Goal: Transaction & Acquisition: Obtain resource

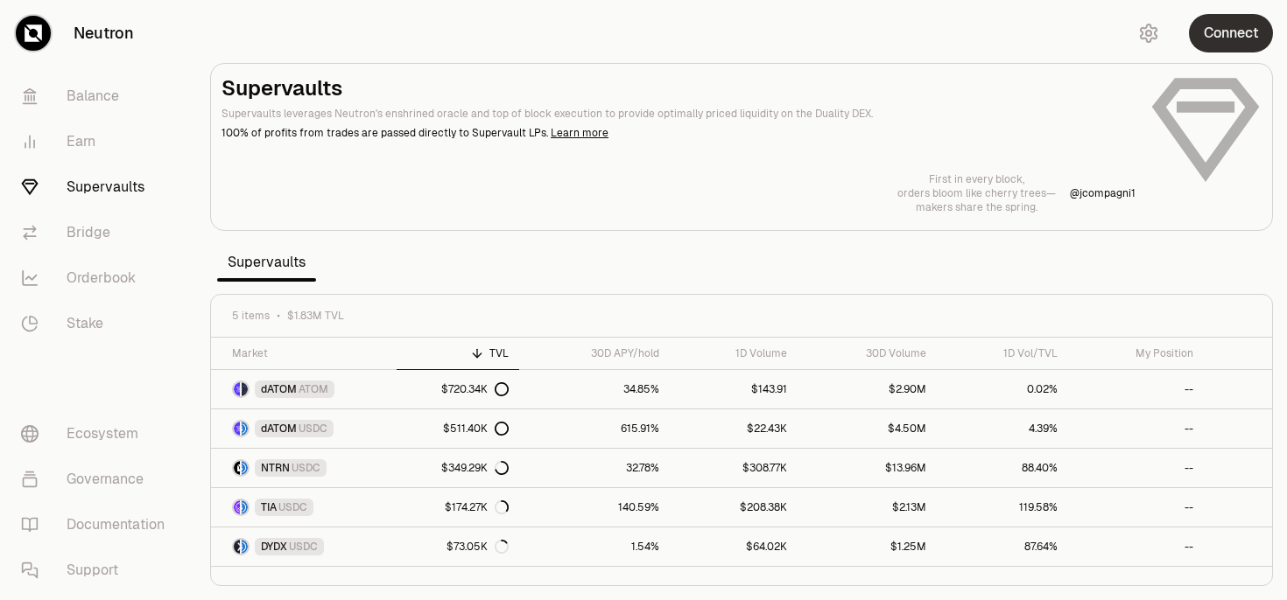
click at [1191, 25] on button "Connect" at bounding box center [1230, 33] width 84 height 39
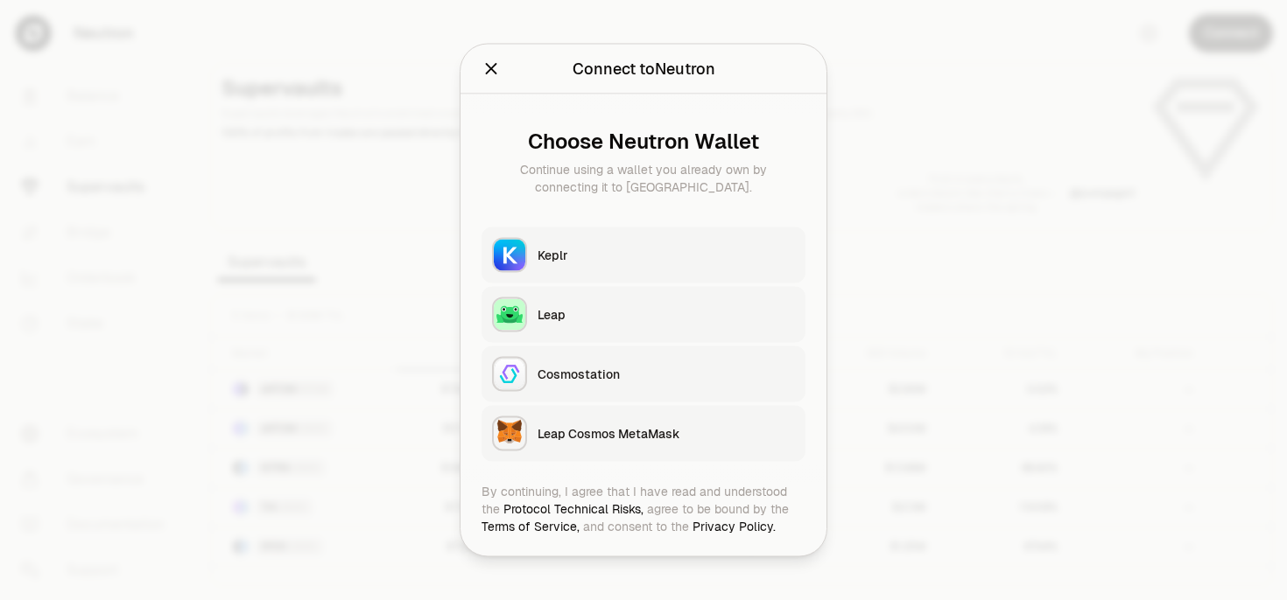
click at [754, 252] on div "Keplr" at bounding box center [665, 256] width 257 height 18
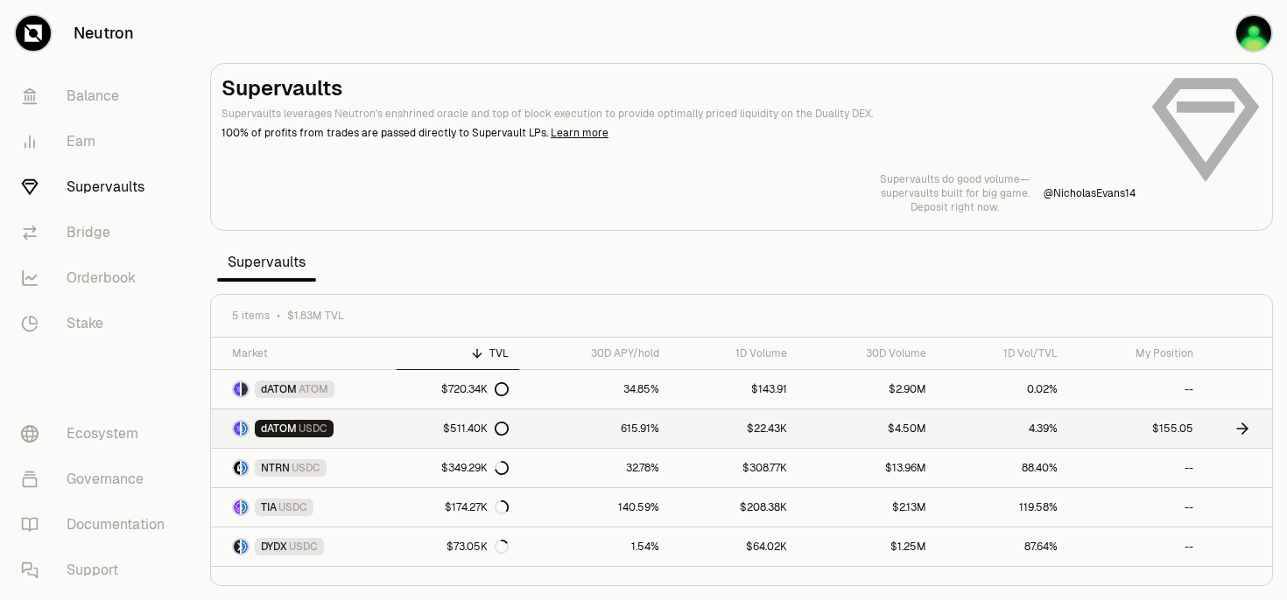
click at [1240, 431] on icon at bounding box center [1242, 429] width 18 height 18
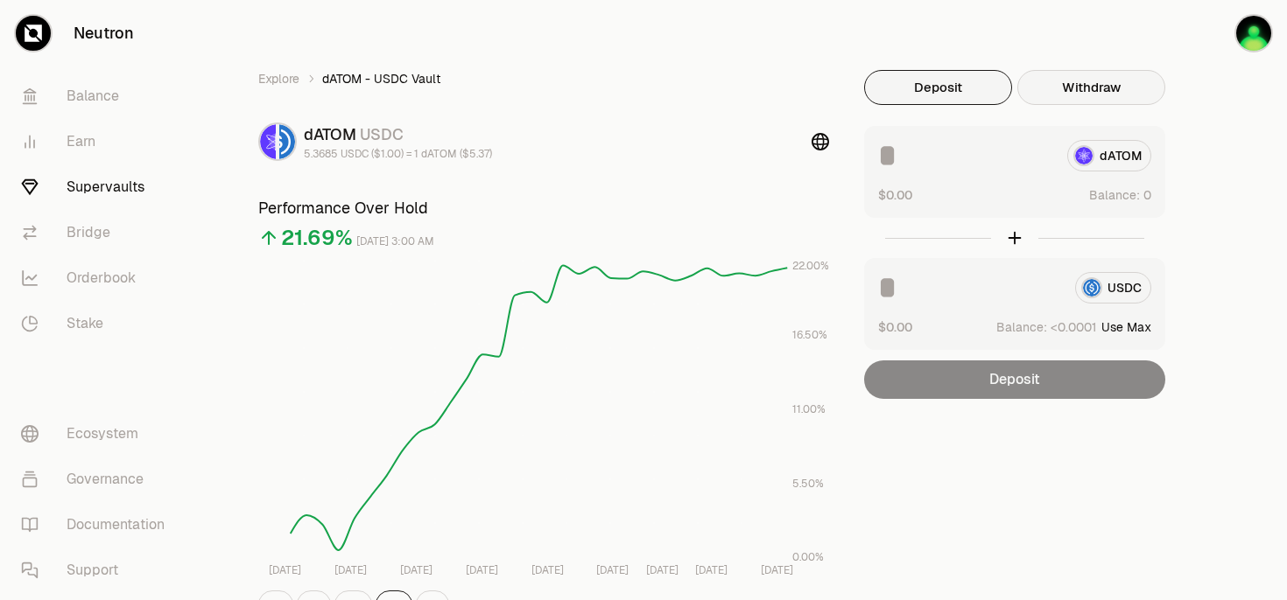
click at [1076, 98] on button "Withdraw" at bounding box center [1091, 87] width 148 height 35
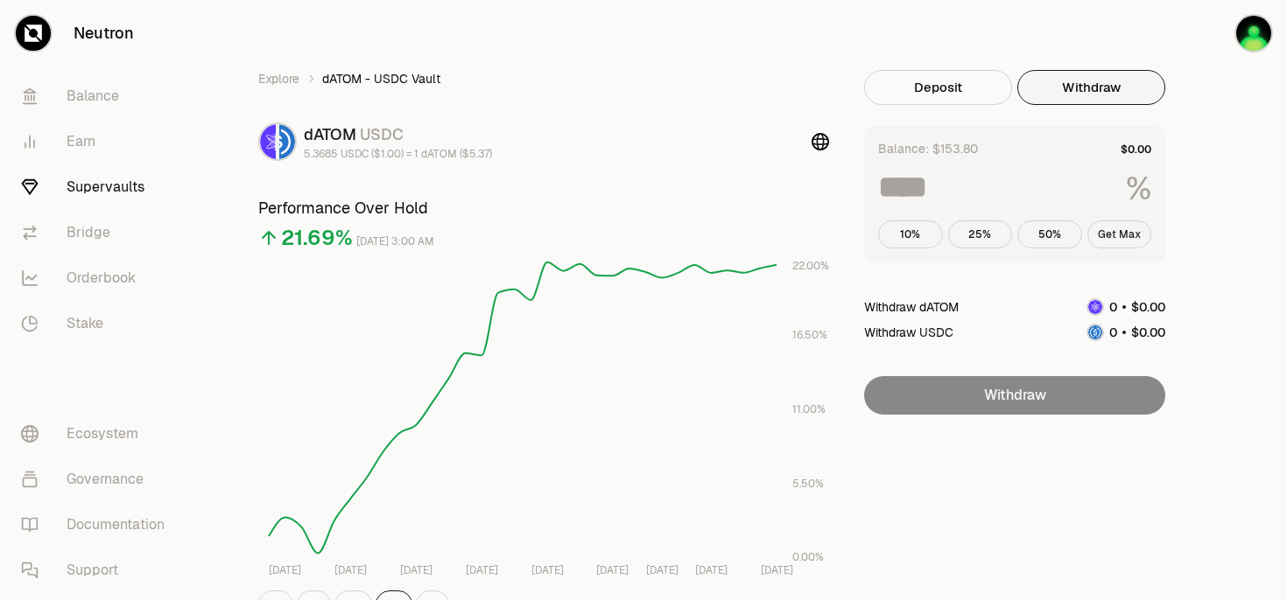
click at [1118, 230] on button "Get Max" at bounding box center [1119, 235] width 65 height 28
type input "***"
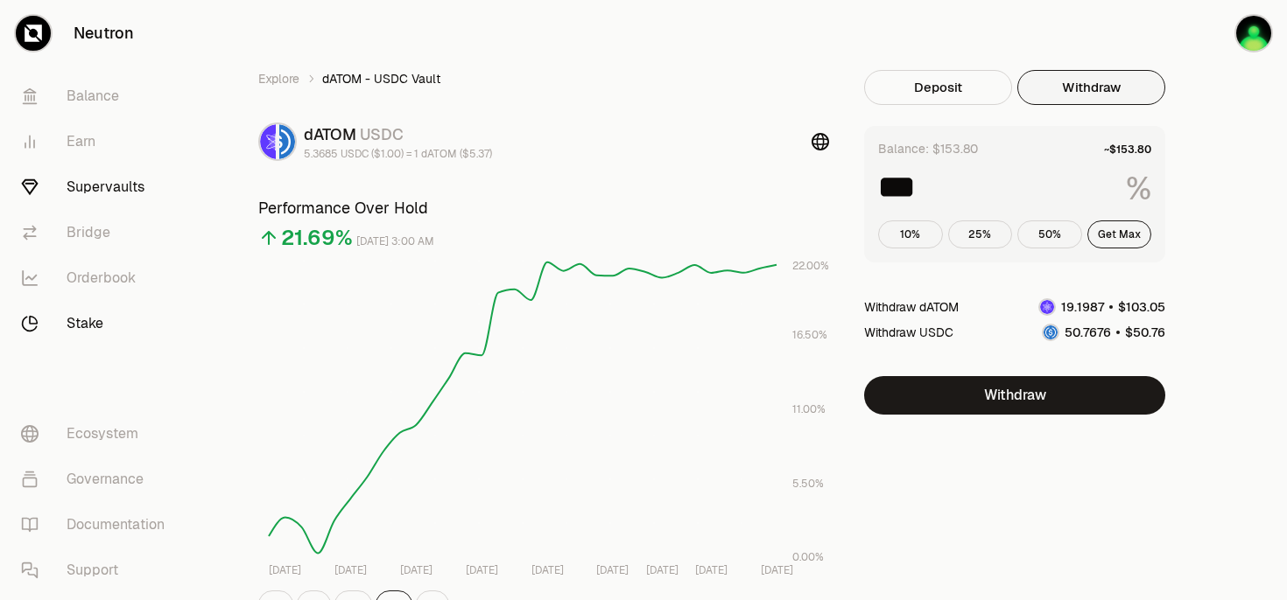
click at [104, 322] on link "Stake" at bounding box center [98, 324] width 182 height 46
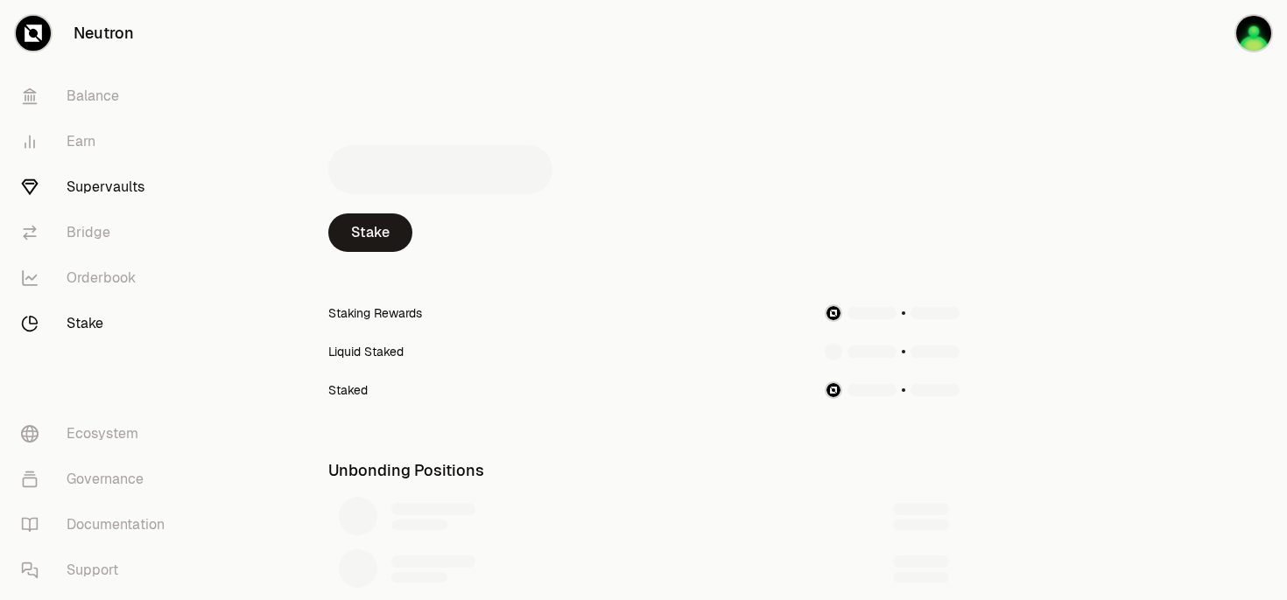
click at [124, 185] on link "Supervaults" at bounding box center [98, 188] width 182 height 46
